Goal: Book appointment/travel/reservation

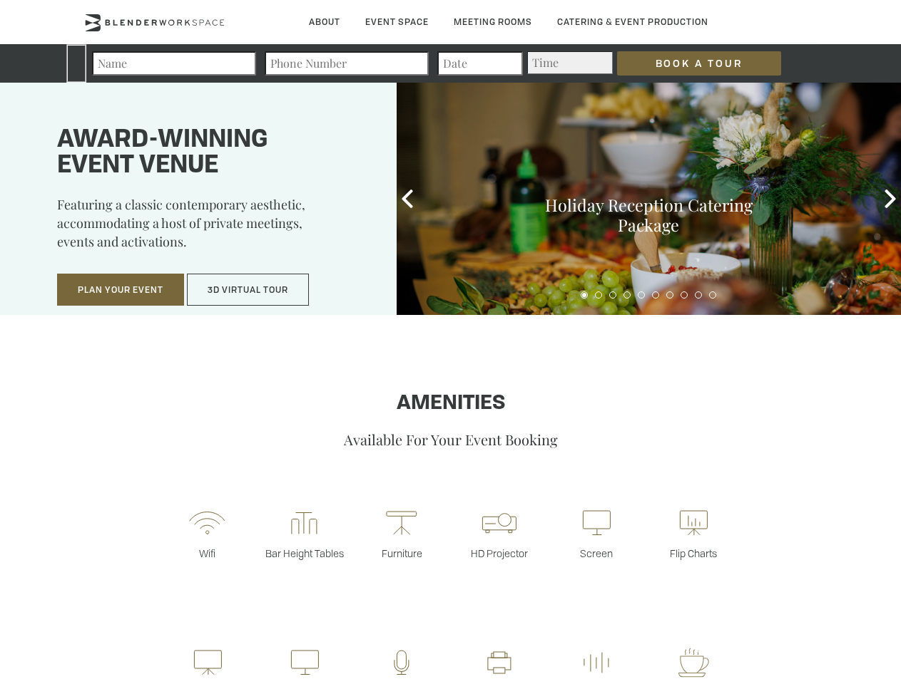
click at [687, 63] on input "Book a Tour" at bounding box center [699, 63] width 164 height 24
click at [120, 290] on button "Plan Your Event" at bounding box center [120, 290] width 127 height 33
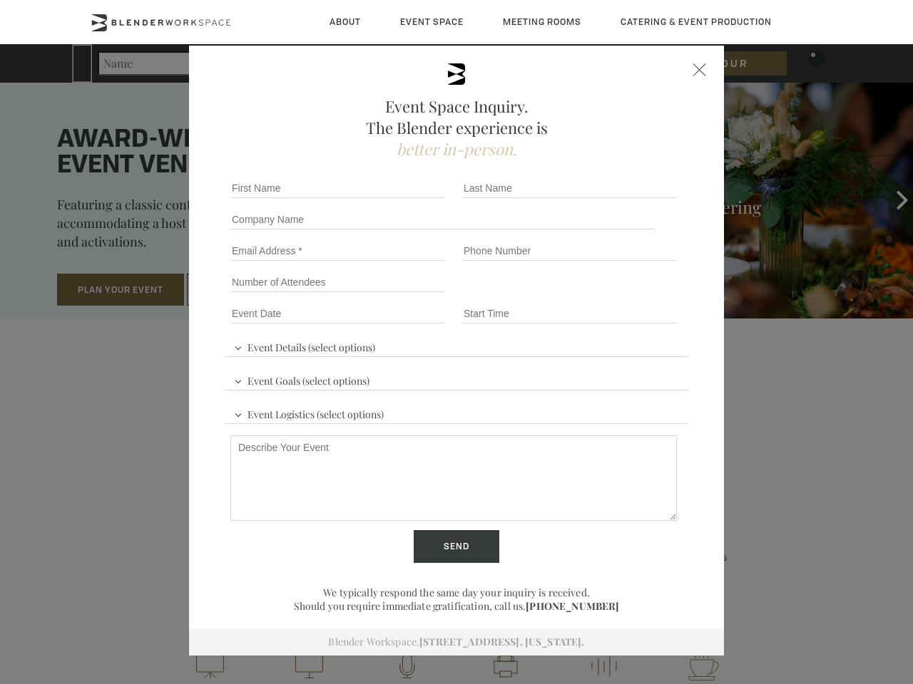
click at [248, 290] on input "Number of Attendees" at bounding box center [337, 282] width 215 height 20
click at [407, 199] on div "First name *" at bounding box center [341, 188] width 232 height 31
click at [890, 199] on div "Event Space Inquiry. The Blender experience is better in-person. Event Details …" at bounding box center [456, 342] width 913 height 684
click at [584, 295] on fieldset "Number of Attendees Budget Range" at bounding box center [456, 282] width 463 height 31
click at [598, 295] on fieldset "Number of Attendees Budget Range" at bounding box center [456, 282] width 463 height 31
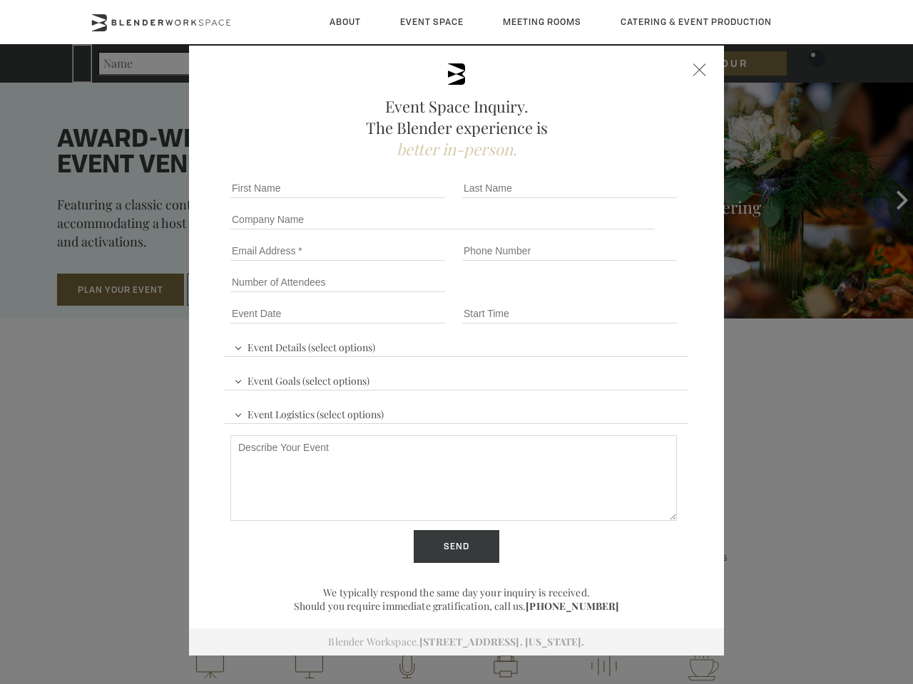
click at [612, 295] on fieldset "Number of Attendees Budget Range" at bounding box center [456, 282] width 463 height 31
click at [627, 295] on fieldset "Number of Attendees Budget Range" at bounding box center [456, 282] width 463 height 31
click at [641, 295] on fieldset "Number of Attendees Budget Range" at bounding box center [456, 282] width 463 height 31
